Goal: Task Accomplishment & Management: Use online tool/utility

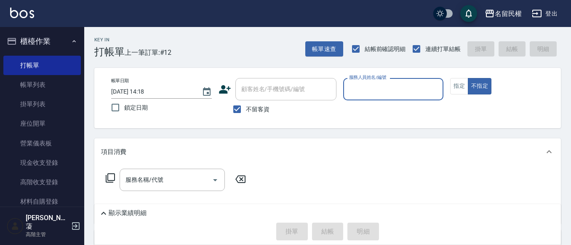
type input "7"
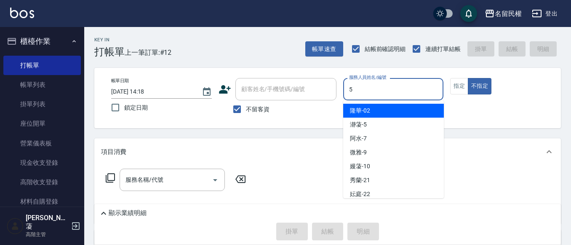
type input "瀞蓤-5"
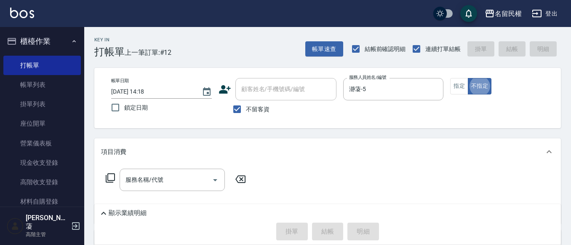
type button "false"
click at [157, 177] on input "服務名稱/代號" at bounding box center [165, 179] width 85 height 15
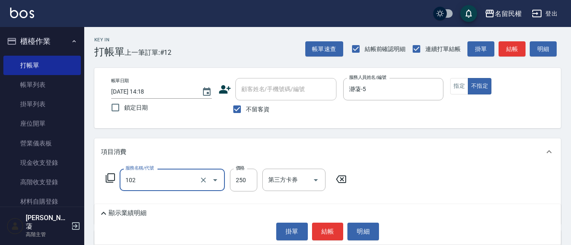
type input "指定洗髮(102)"
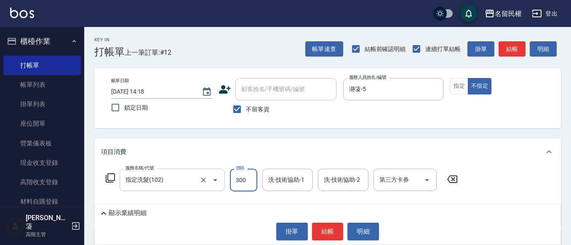
type input "300"
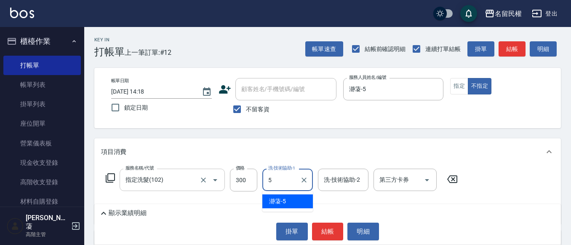
type input "瀞蓤-5"
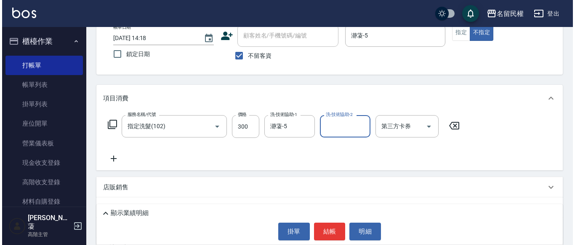
scroll to position [84, 0]
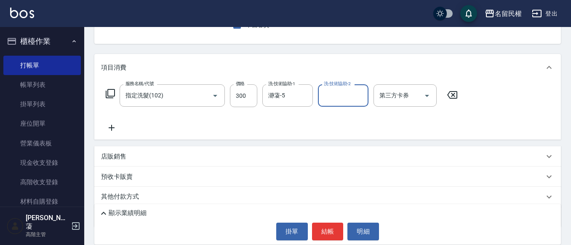
click at [114, 129] on icon at bounding box center [111, 128] width 21 height 10
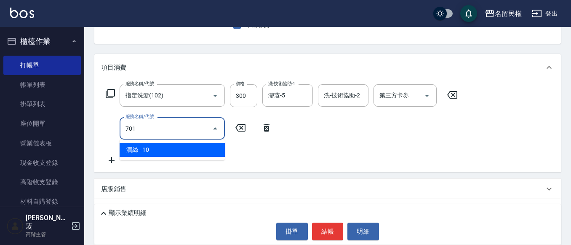
type input "[PERSON_NAME](701)"
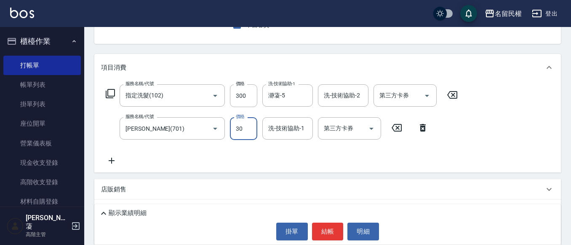
type input "30"
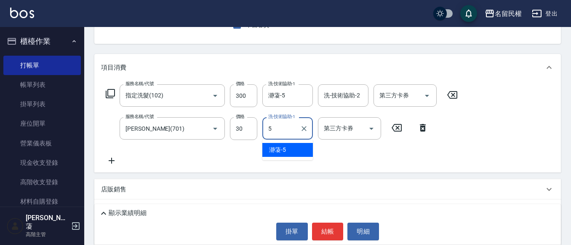
type input "瀞蓤-5"
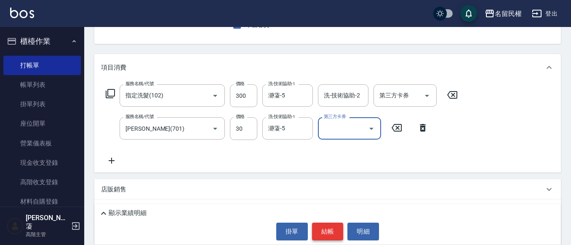
click at [323, 227] on button "結帳" at bounding box center [328, 231] width 32 height 18
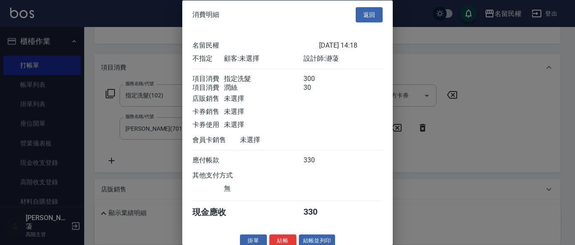
scroll to position [21, 0]
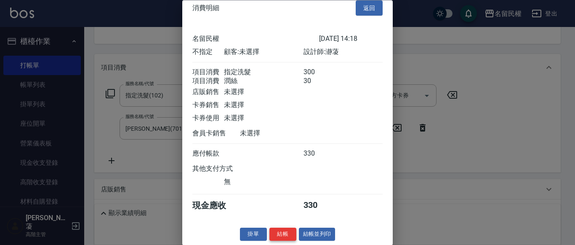
click at [285, 231] on button "結帳" at bounding box center [283, 234] width 27 height 13
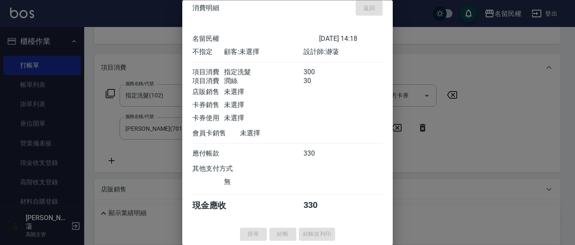
type input "[DATE] 15:37"
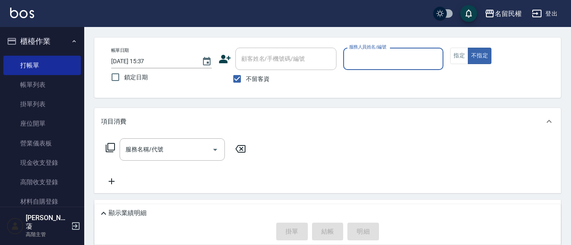
scroll to position [0, 0]
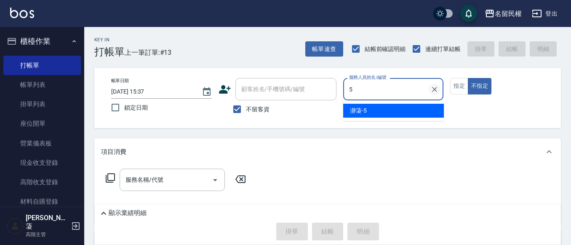
type input "瀞蓤-5"
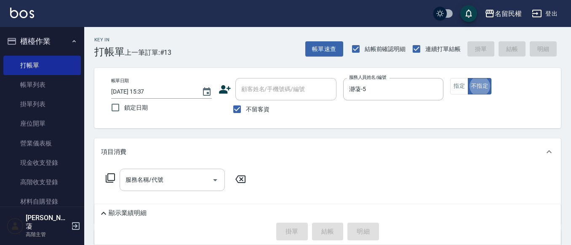
scroll to position [42, 0]
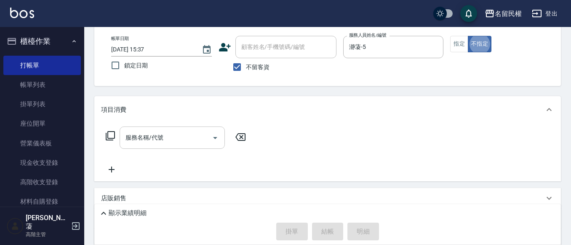
click at [192, 136] on input "服務名稱/代號" at bounding box center [165, 137] width 85 height 15
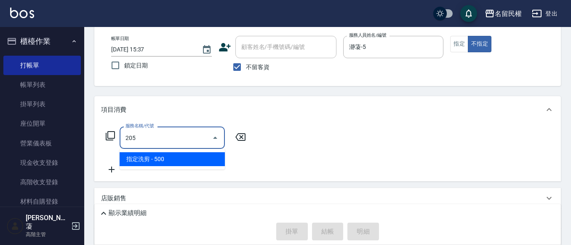
type input "指定洗剪(205)"
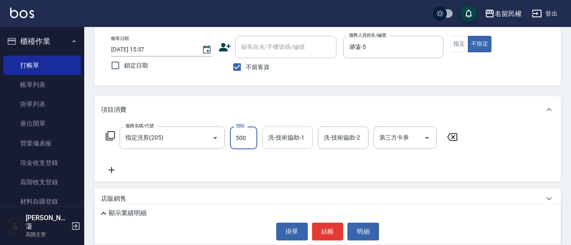
click at [290, 148] on div "洗-技術協助-1" at bounding box center [287, 137] width 51 height 22
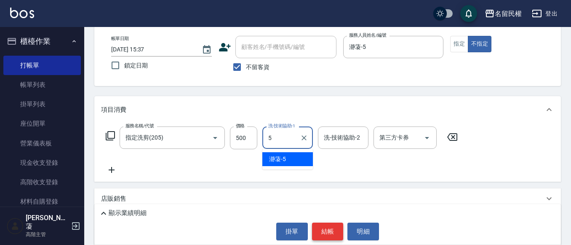
type input "瀞蓤-5"
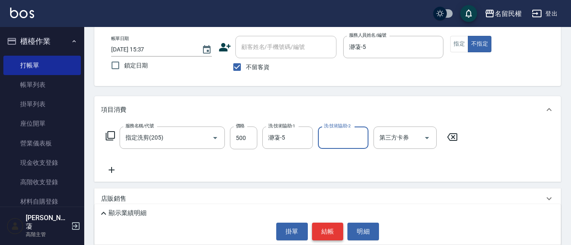
click at [334, 232] on button "結帳" at bounding box center [328, 231] width 32 height 18
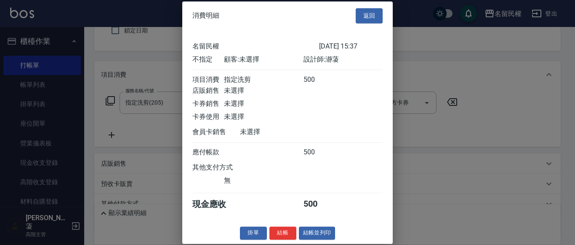
scroll to position [113, 0]
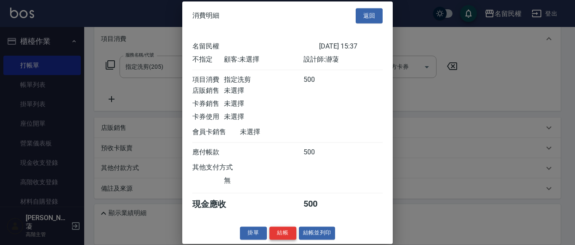
click at [291, 239] on button "結帳" at bounding box center [283, 232] width 27 height 13
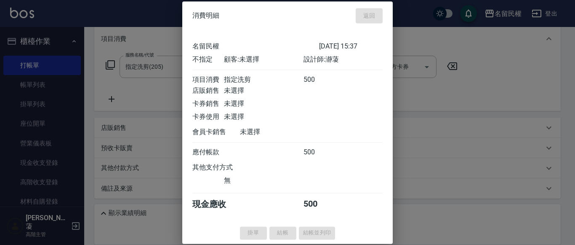
type input "[DATE] 15:55"
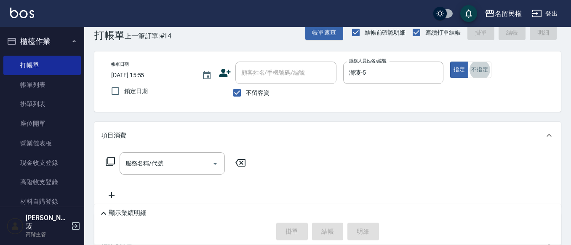
scroll to position [17, 0]
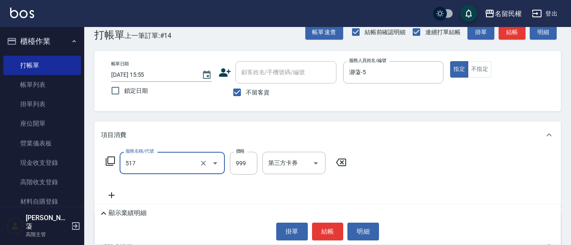
type input "5G科技護髮(517)"
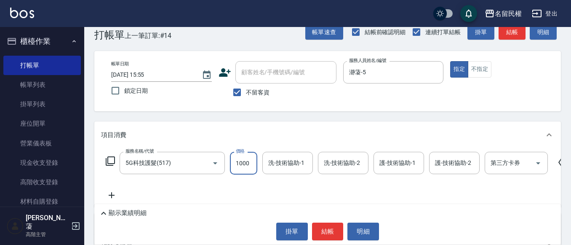
type input "1000"
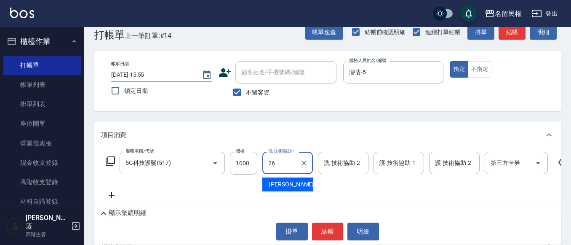
type input "沅莘-26"
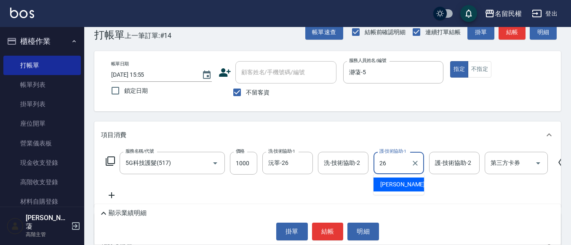
type input "沅莘-26"
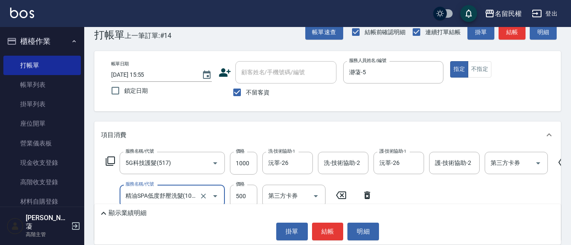
type input "精油SPA低度舒壓洗髮(103)"
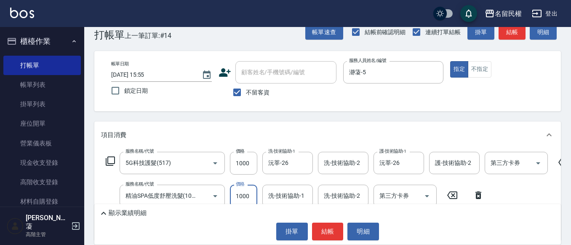
type input "1000"
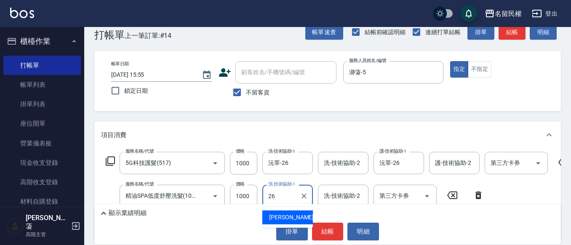
type input "沅莘-26"
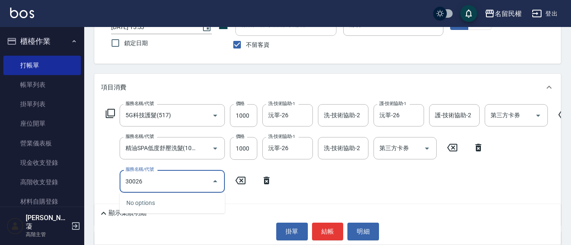
scroll to position [101, 0]
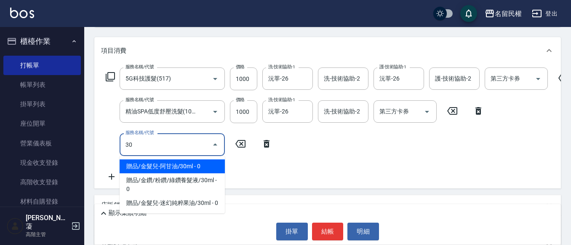
type input "3"
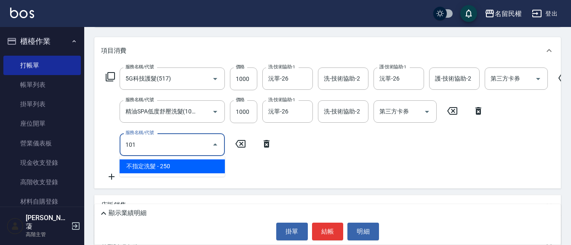
type input "不指定洗髮(101)"
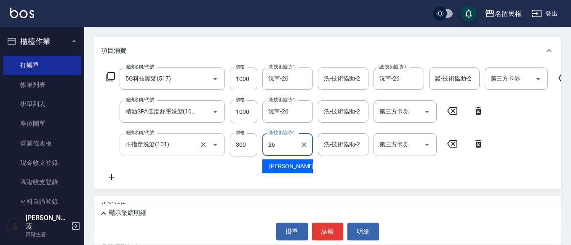
type input "沅莘-26"
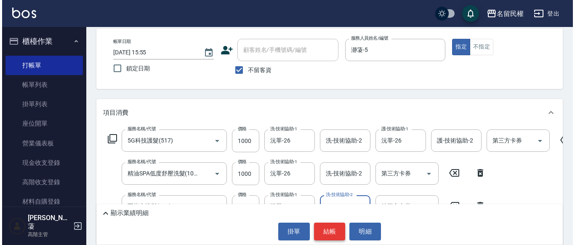
scroll to position [59, 0]
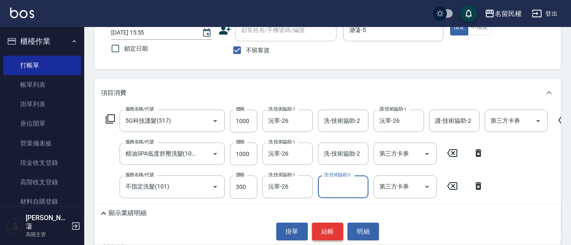
click at [330, 231] on button "結帳" at bounding box center [328, 231] width 32 height 18
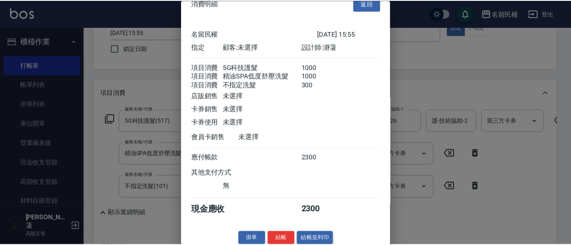
scroll to position [31, 0]
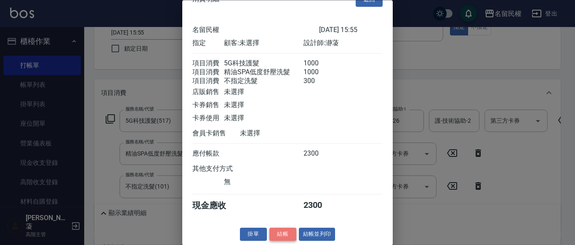
click at [292, 231] on button "結帳" at bounding box center [283, 234] width 27 height 13
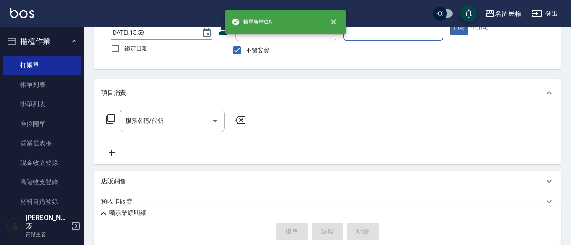
scroll to position [17, 0]
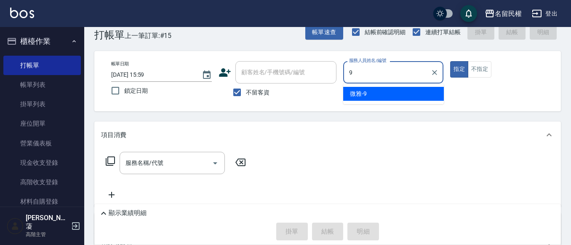
type input "微雅-9"
type button "true"
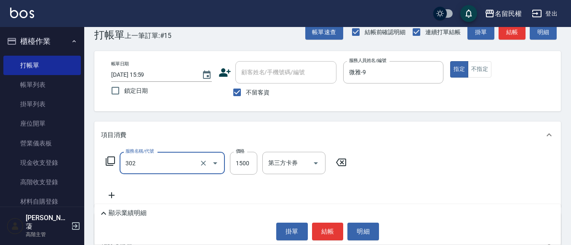
type input "燙髮(302)"
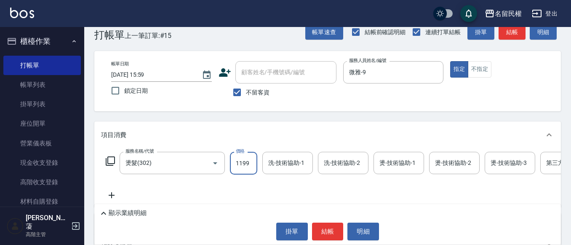
type input "1199"
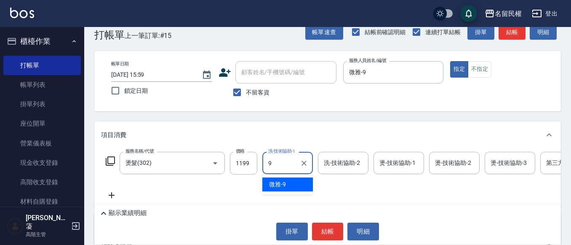
type input "微雅-9"
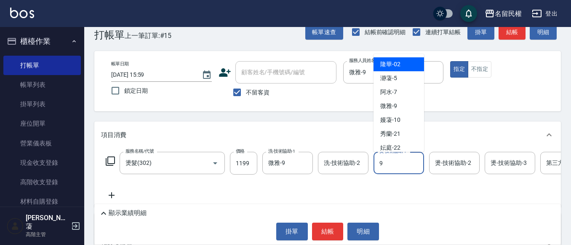
click at [397, 158] on input "9" at bounding box center [398, 162] width 43 height 15
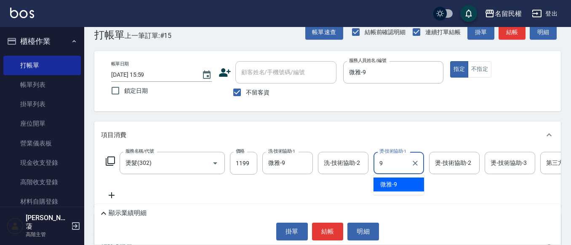
type input "微雅-9"
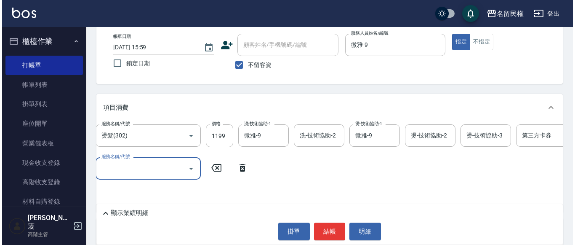
scroll to position [59, 0]
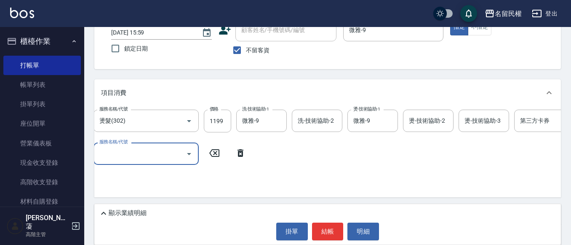
type input "1"
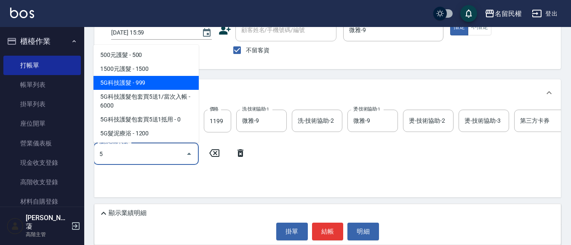
click at [174, 80] on span "5G科技護髮 - 999" at bounding box center [146, 83] width 105 height 14
type input "5G科技護髮(517)"
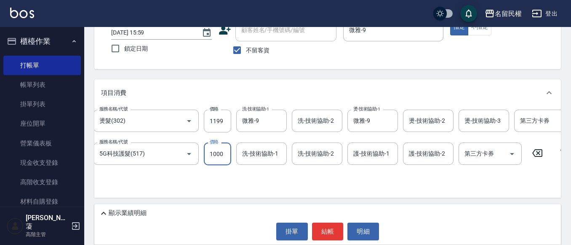
type input "1000"
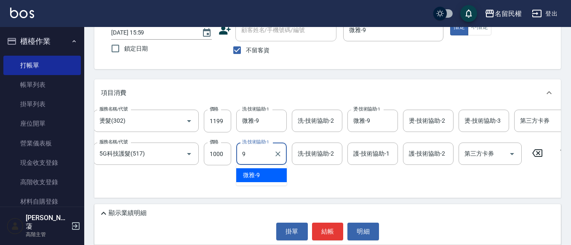
type input "微雅-9"
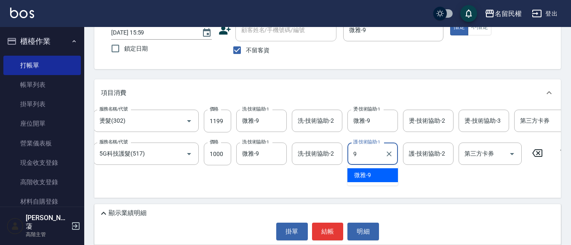
type input "微雅-9"
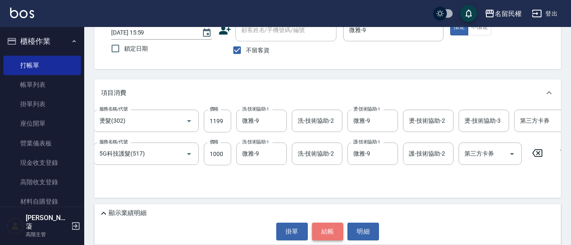
click at [333, 232] on button "結帳" at bounding box center [328, 231] width 32 height 18
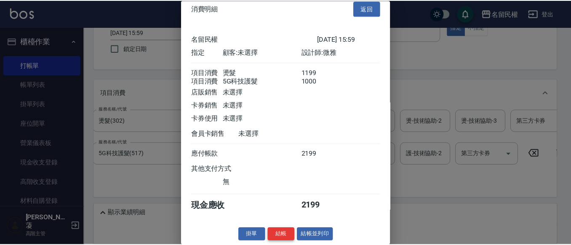
scroll to position [21, 0]
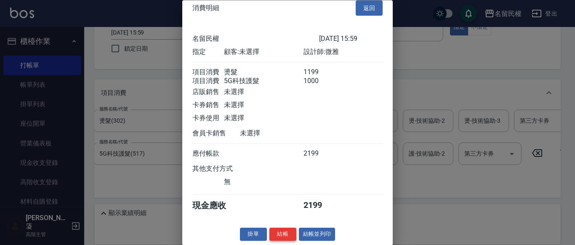
click at [279, 232] on button "結帳" at bounding box center [283, 234] width 27 height 13
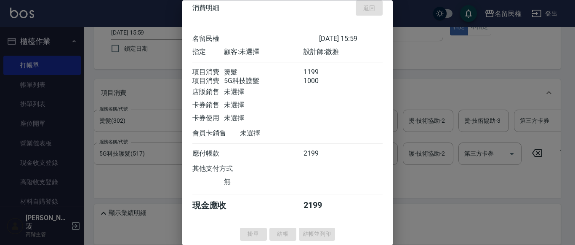
type input "[DATE] 16:12"
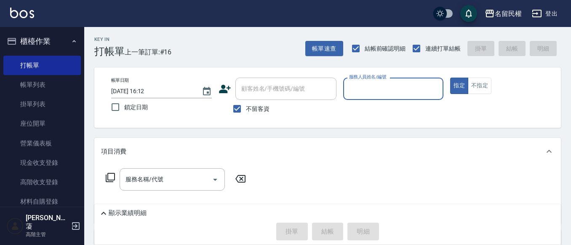
scroll to position [0, 0]
